Goal: Information Seeking & Learning: Find contact information

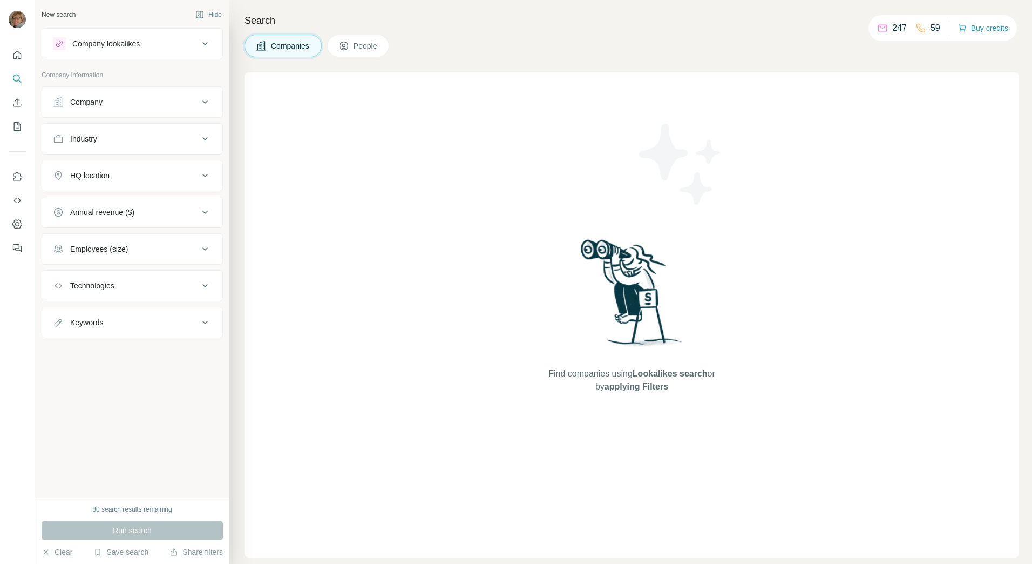
click at [137, 101] on div "Company" at bounding box center [126, 102] width 146 height 11
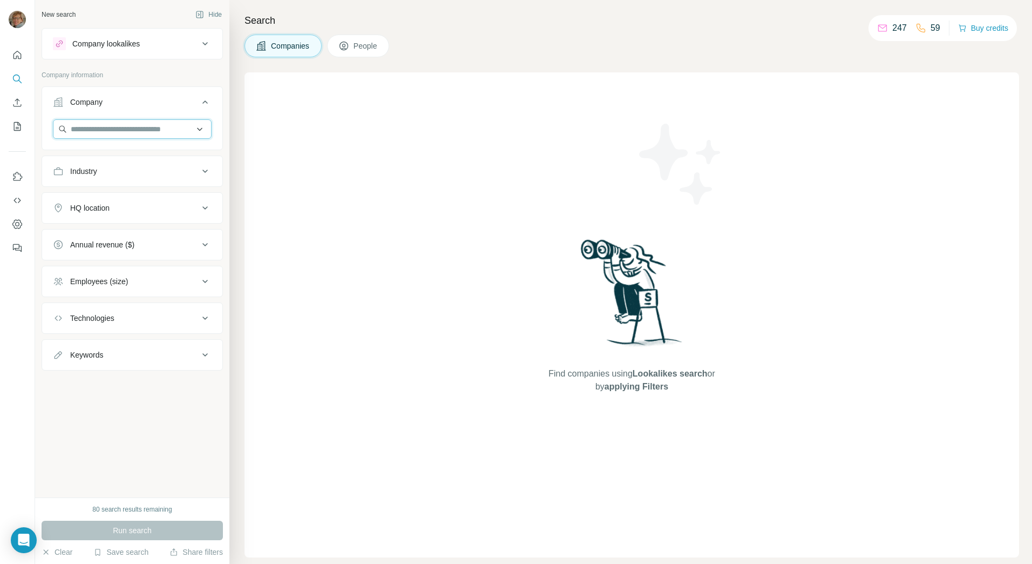
click at [124, 129] on input "text" at bounding box center [132, 128] width 159 height 19
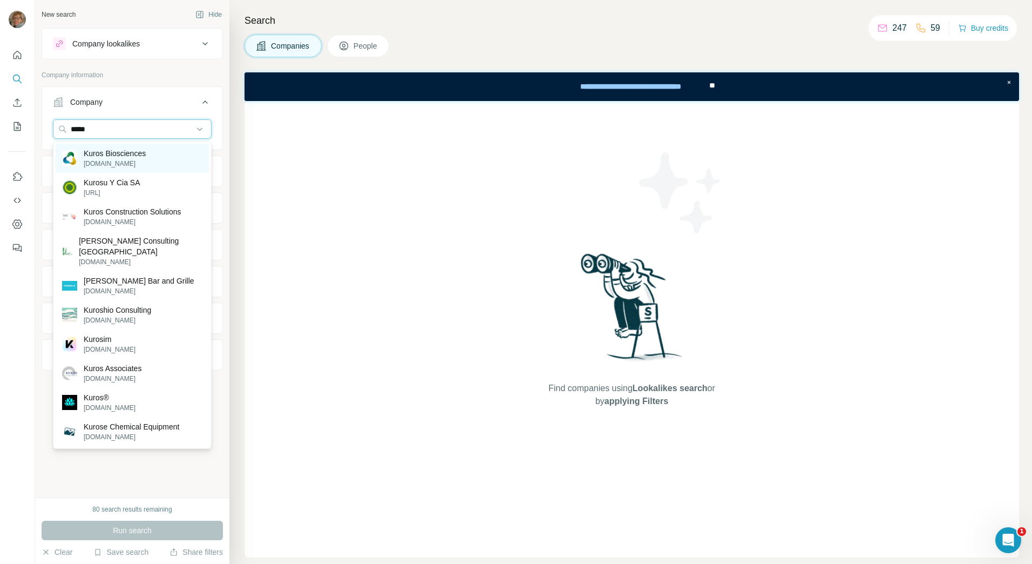
type input "*****"
click at [123, 150] on p "Kuros Biosciences" at bounding box center [115, 153] width 62 height 11
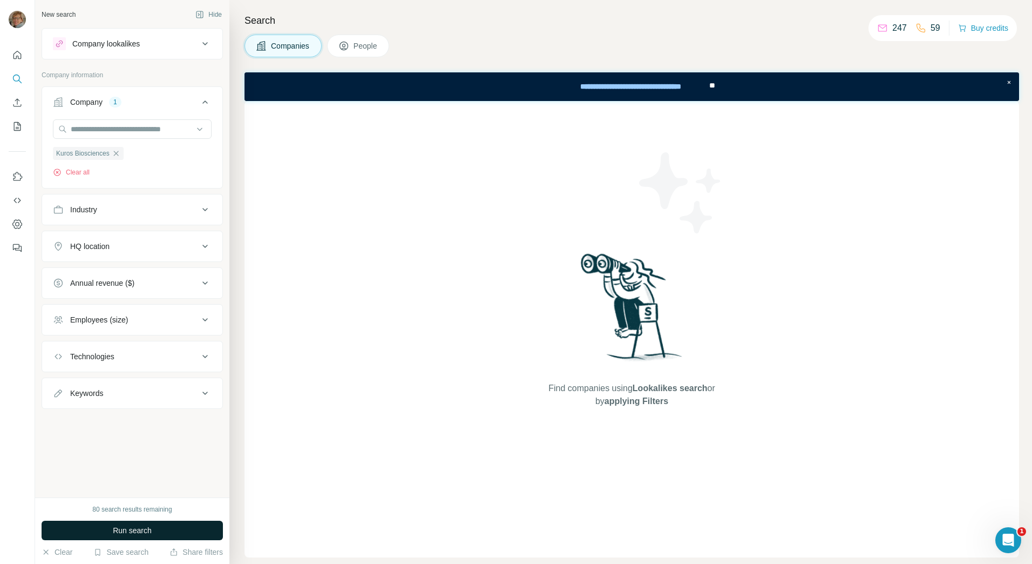
click at [141, 528] on span "Run search" at bounding box center [132, 530] width 39 height 11
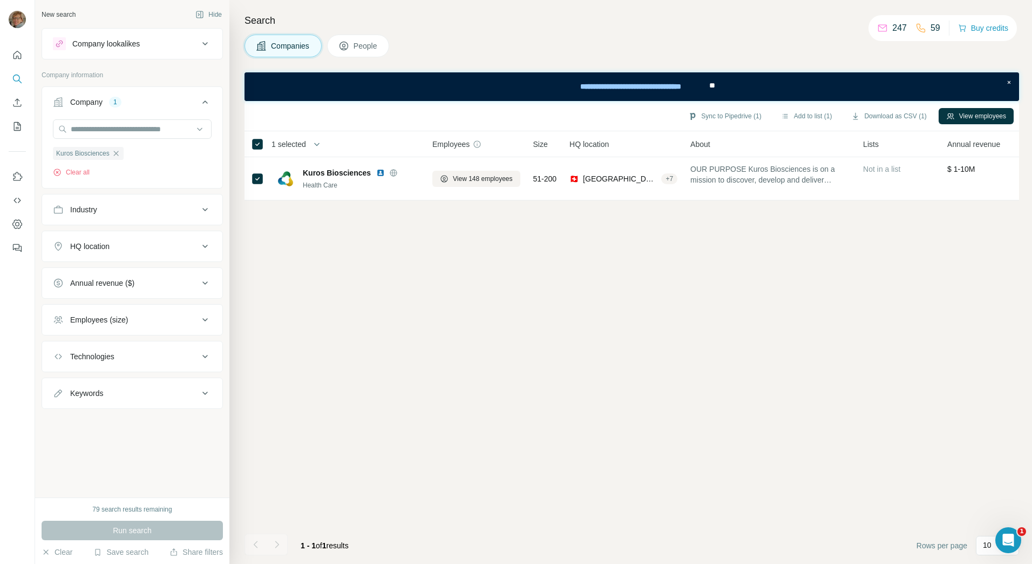
click at [357, 46] on span "People" at bounding box center [366, 45] width 25 height 11
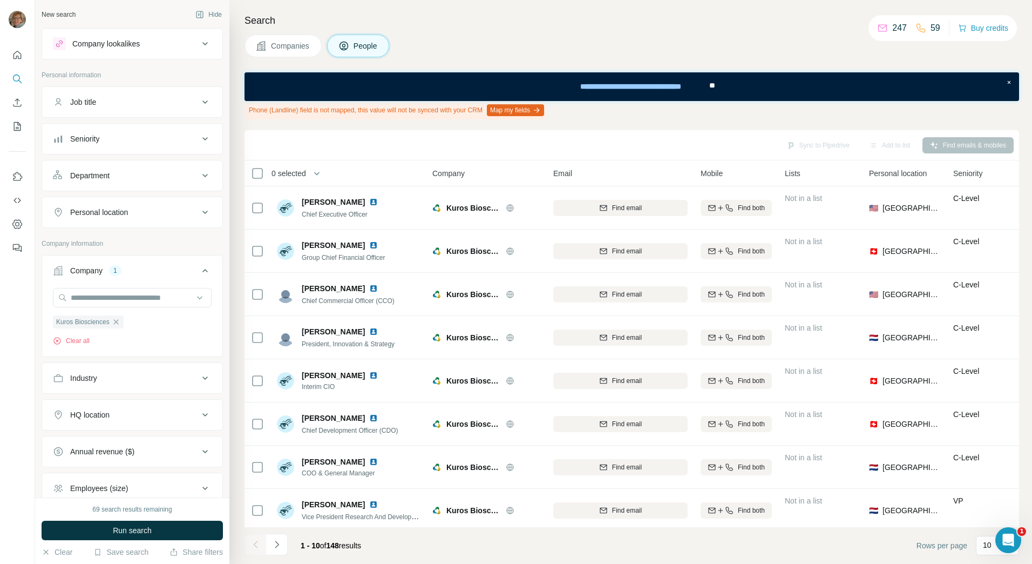
click at [293, 46] on span "Companies" at bounding box center [290, 45] width 39 height 11
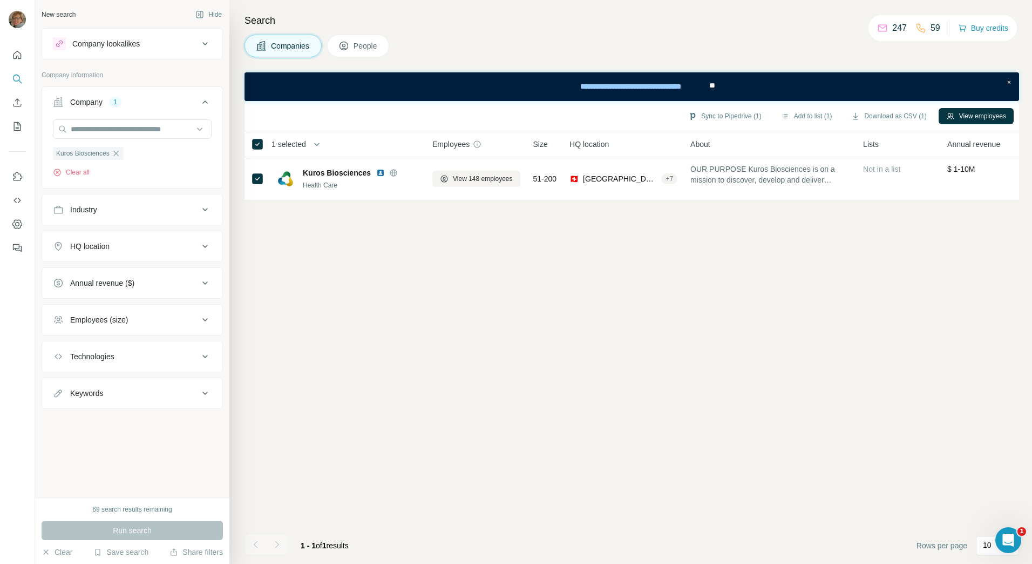
click at [357, 44] on span "People" at bounding box center [366, 45] width 25 height 11
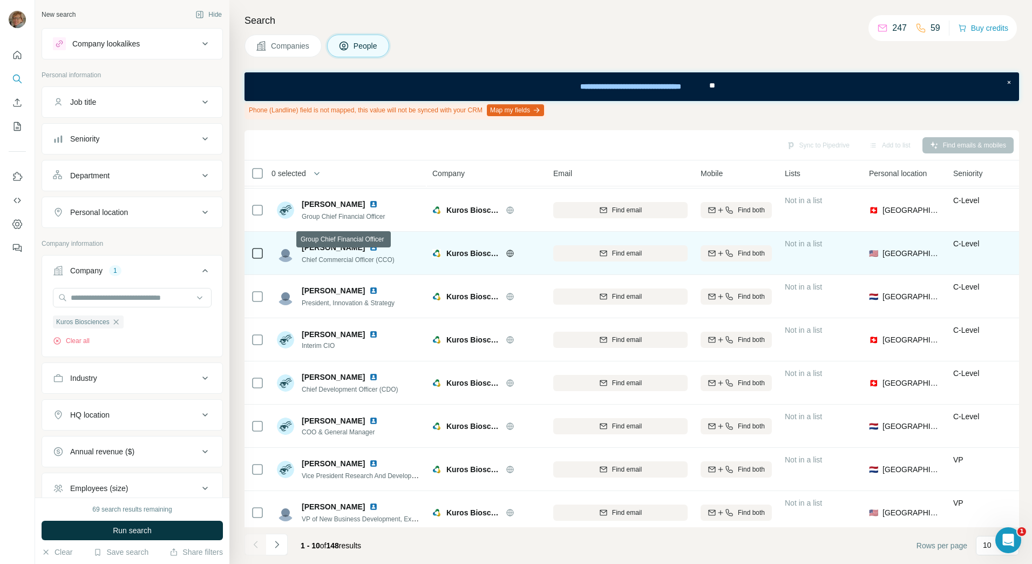
scroll to position [97, 0]
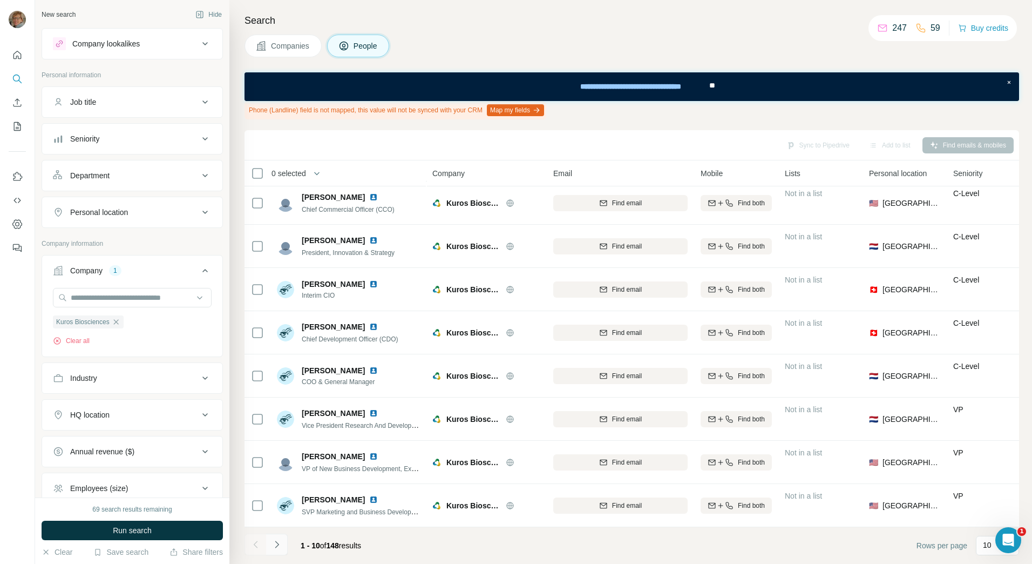
click at [275, 541] on icon "Navigate to next page" at bounding box center [277, 543] width 4 height 7
click at [278, 543] on icon "Navigate to next page" at bounding box center [277, 544] width 11 height 11
click at [280, 544] on icon "Navigate to next page" at bounding box center [277, 544] width 11 height 11
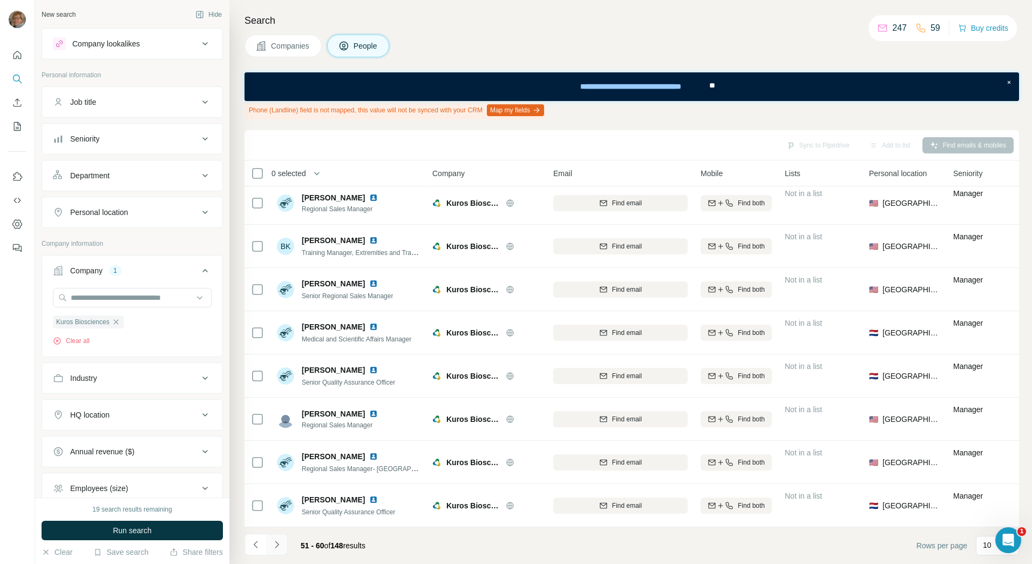
click at [280, 544] on icon "Navigate to next page" at bounding box center [277, 544] width 11 height 11
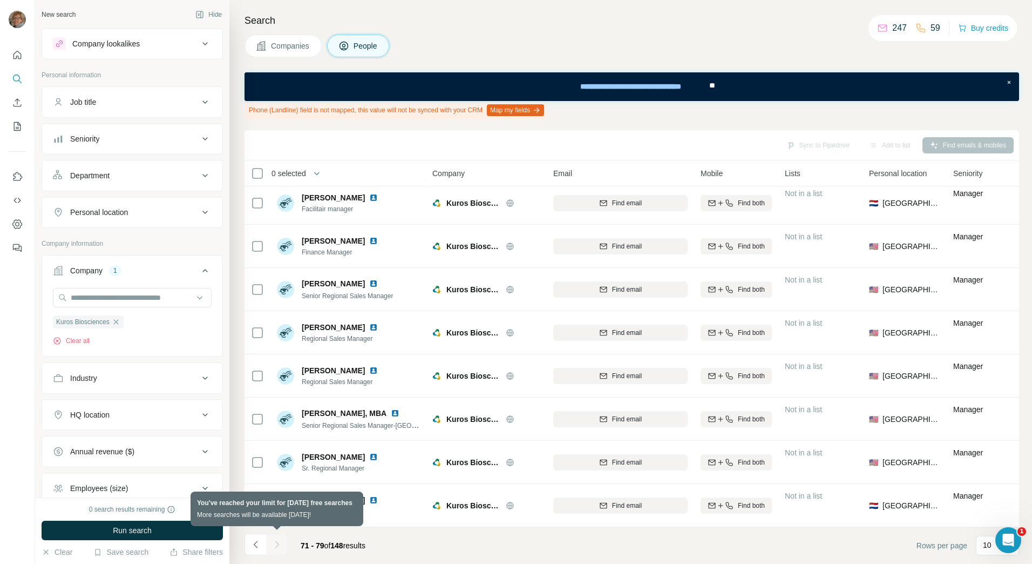
scroll to position [53, 0]
click at [256, 544] on icon "Navigate to previous page" at bounding box center [255, 544] width 11 height 11
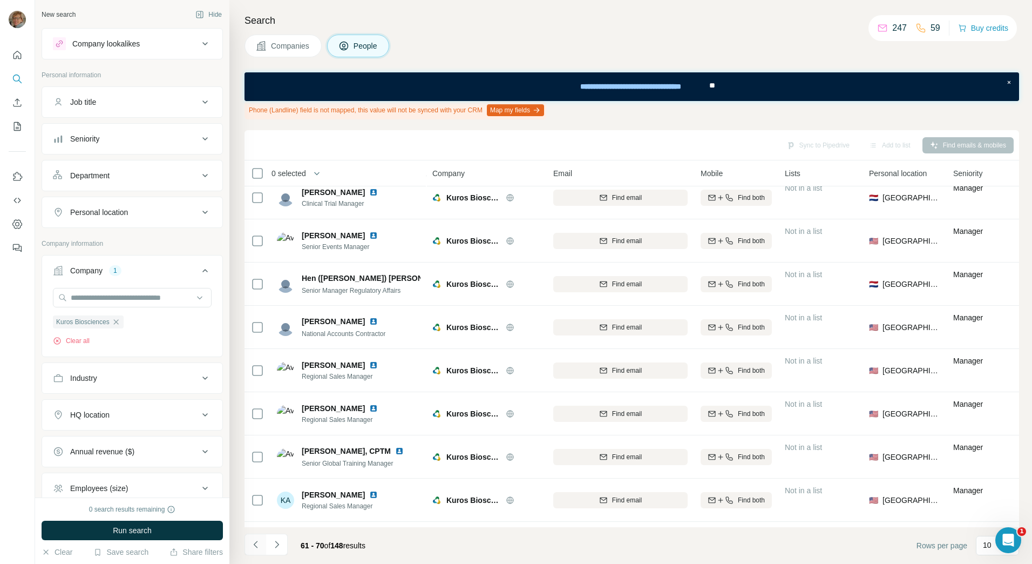
scroll to position [97, 0]
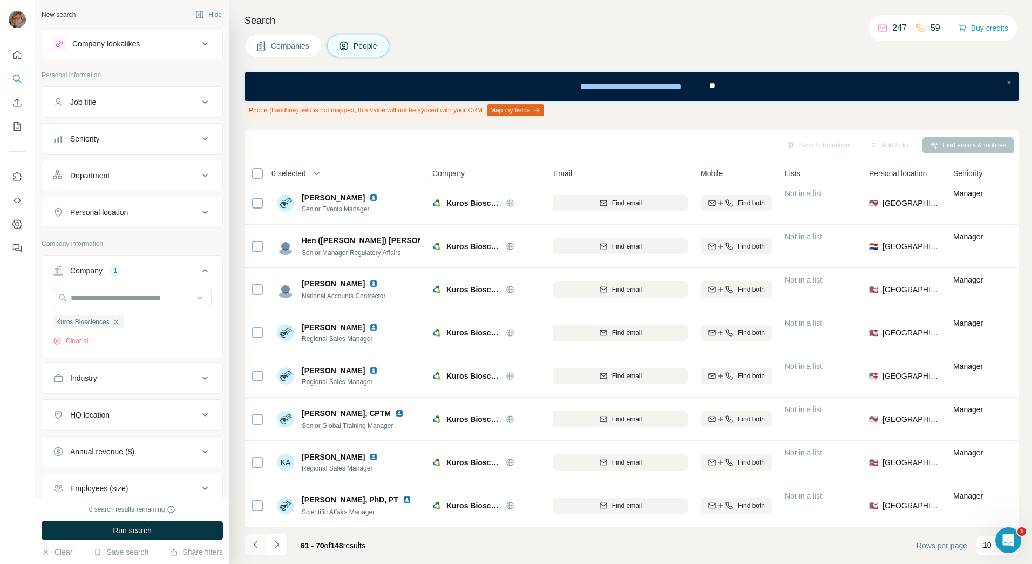
click at [256, 544] on icon "Navigate to previous page" at bounding box center [255, 544] width 11 height 11
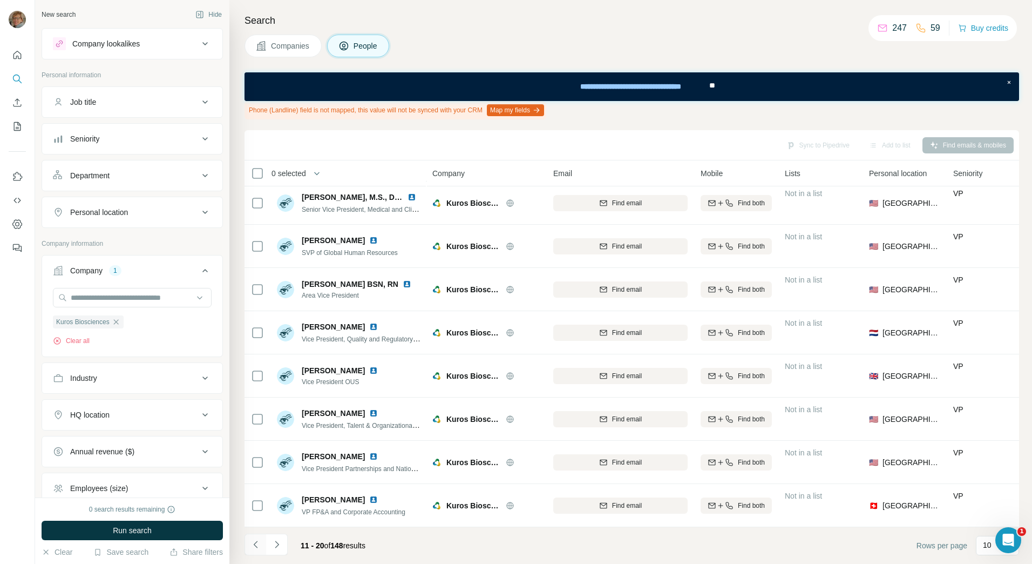
click at [255, 546] on icon "Navigate to previous page" at bounding box center [255, 544] width 11 height 11
click at [255, 546] on div at bounding box center [256, 544] width 22 height 22
click at [278, 545] on icon "Navigate to next page" at bounding box center [277, 544] width 11 height 11
click at [277, 543] on icon "Navigate to next page" at bounding box center [277, 543] width 4 height 7
click at [278, 544] on icon "Navigate to next page" at bounding box center [277, 543] width 4 height 7
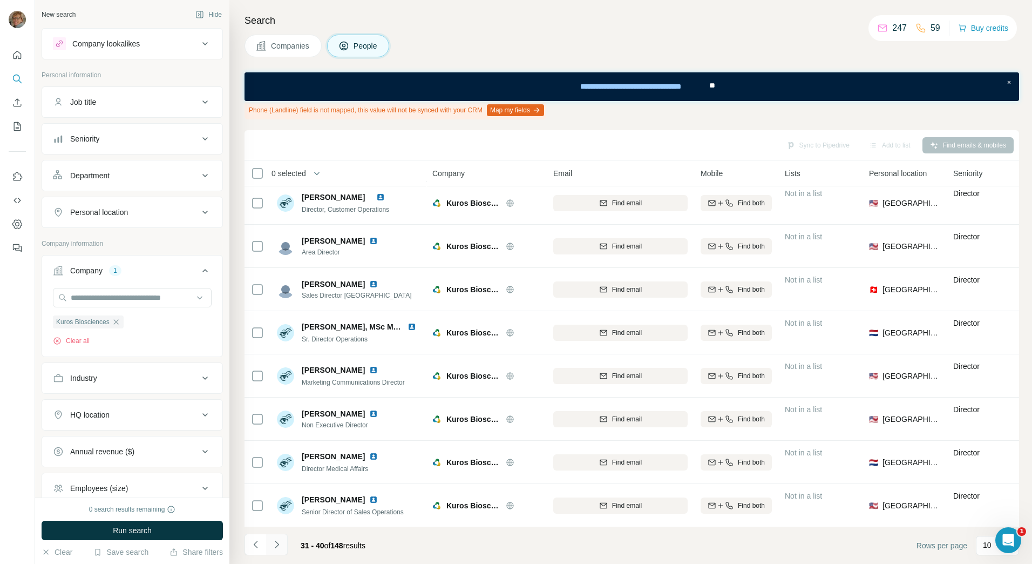
click at [278, 545] on icon "Navigate to next page" at bounding box center [277, 544] width 11 height 11
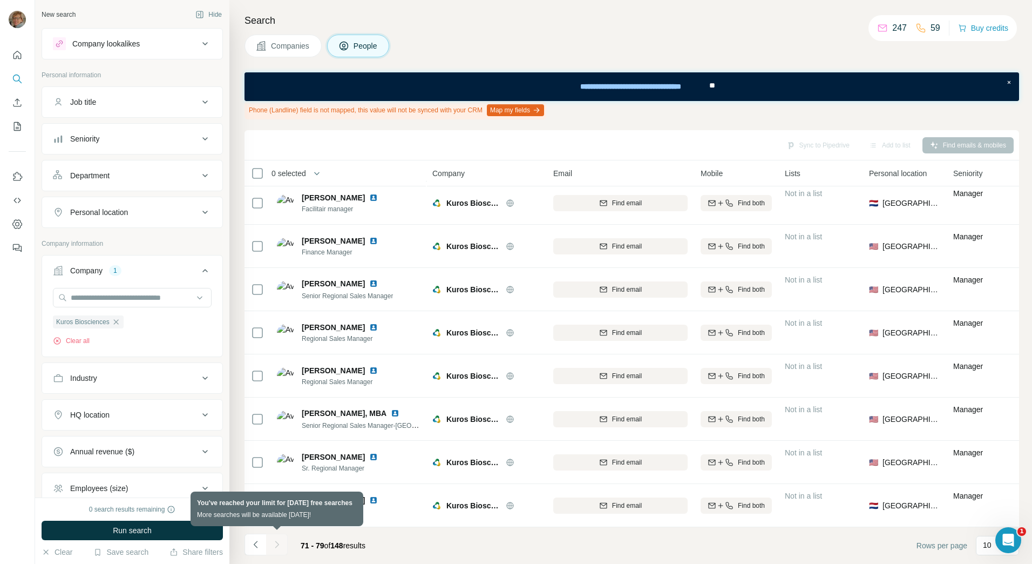
scroll to position [53, 0]
click at [278, 545] on div at bounding box center [277, 544] width 22 height 22
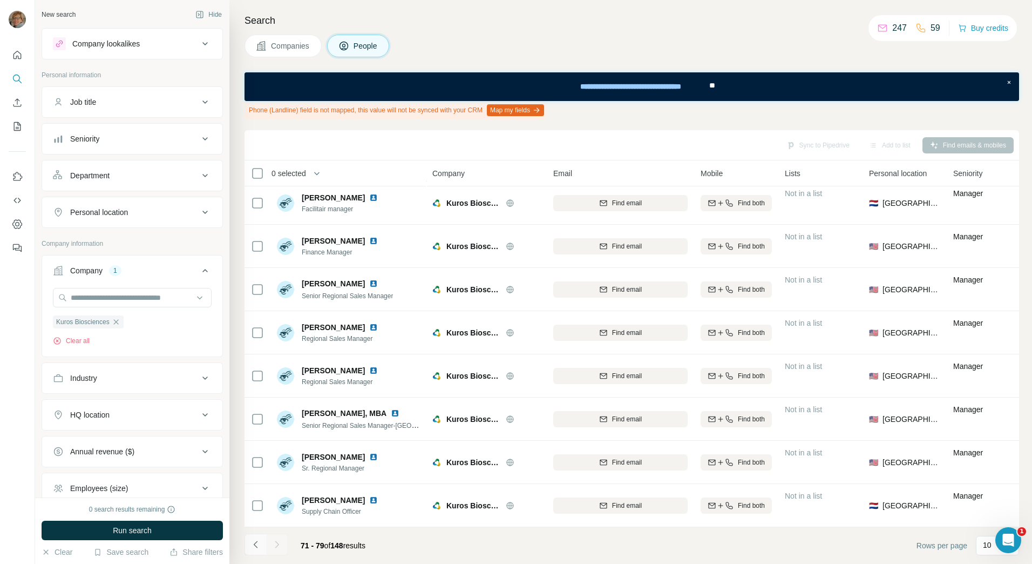
click at [253, 545] on icon "Navigate to previous page" at bounding box center [255, 544] width 11 height 11
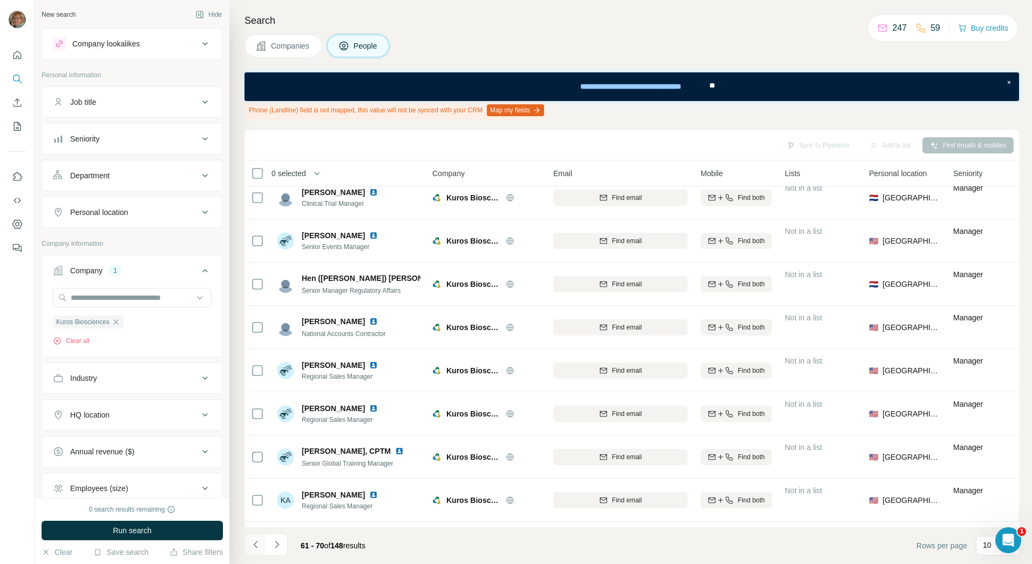
click at [253, 545] on icon "Navigate to previous page" at bounding box center [255, 544] width 11 height 11
click at [253, 543] on icon "Navigate to previous page" at bounding box center [255, 544] width 11 height 11
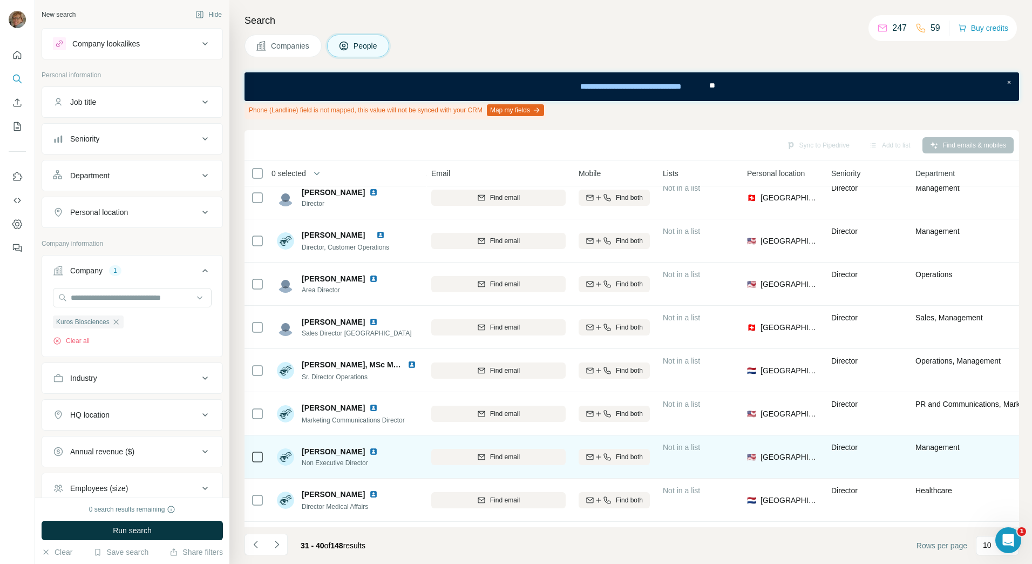
scroll to position [0, 122]
